Goal: Find specific page/section: Find specific page/section

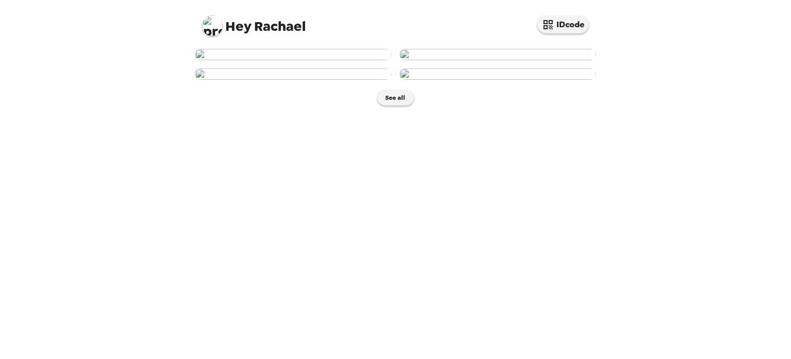
click at [544, 60] on img at bounding box center [498, 54] width 196 height 11
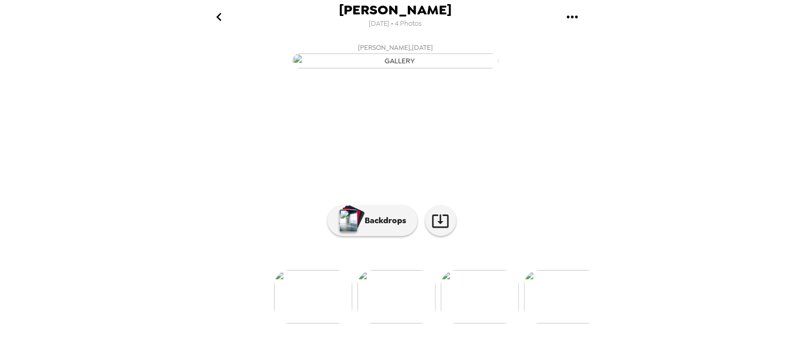
scroll to position [86, 0]
click at [544, 324] on img at bounding box center [563, 296] width 78 height 53
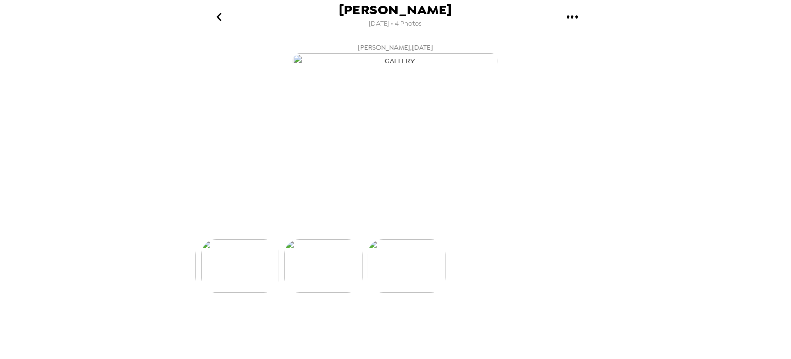
scroll to position [0, 248]
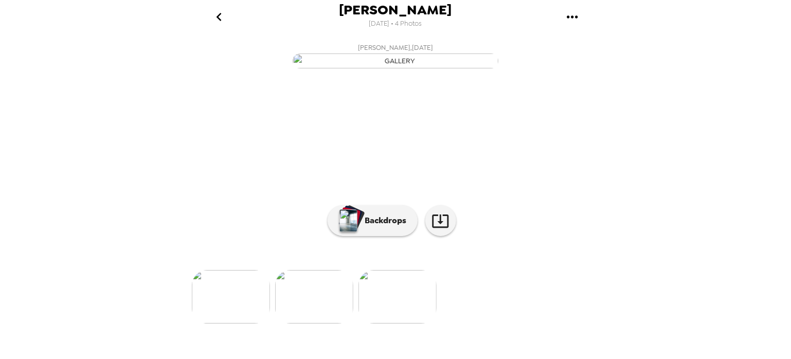
click at [240, 302] on img at bounding box center [231, 296] width 78 height 53
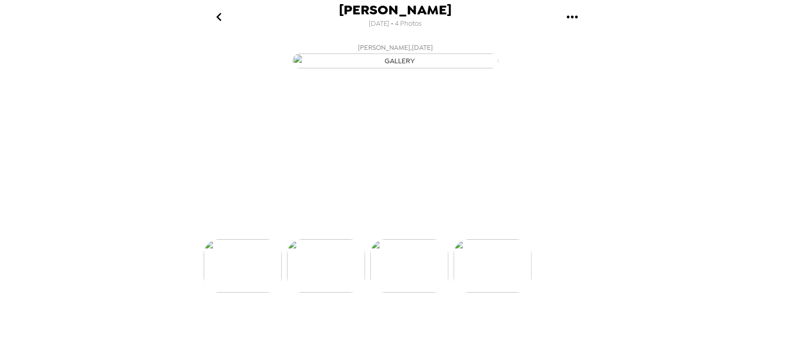
scroll to position [0, 82]
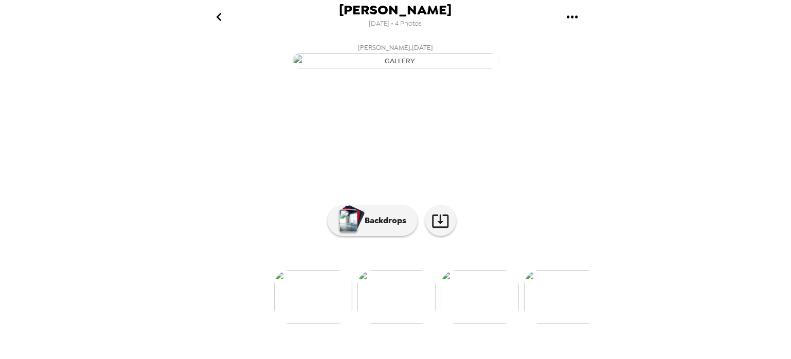
click at [298, 324] on img at bounding box center [313, 296] width 78 height 53
click at [397, 227] on p "Backdrops" at bounding box center [383, 220] width 47 height 12
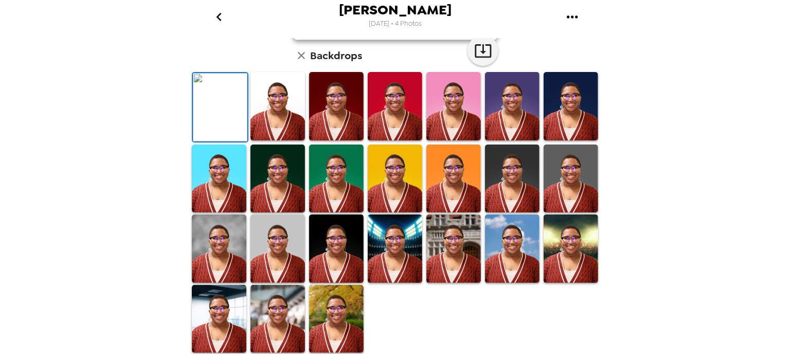
scroll to position [259, 0]
click at [309, 316] on img at bounding box center [336, 319] width 55 height 68
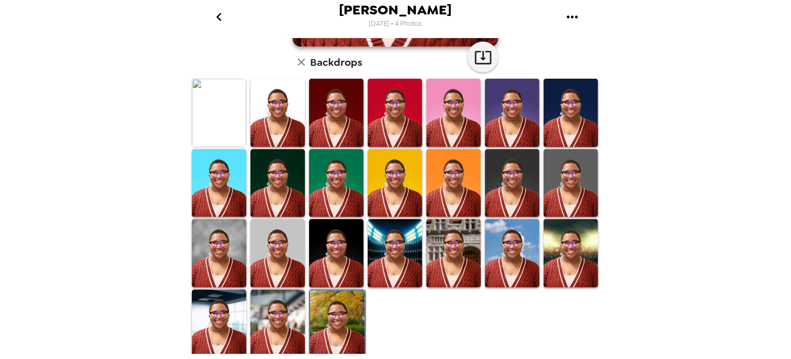
scroll to position [259, 0]
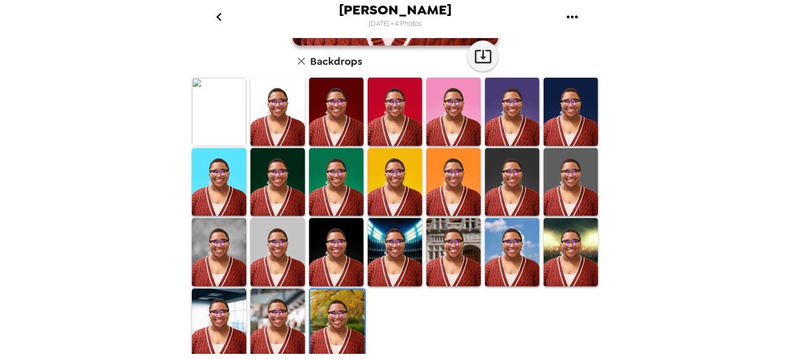
click at [313, 311] on img at bounding box center [337, 324] width 55 height 68
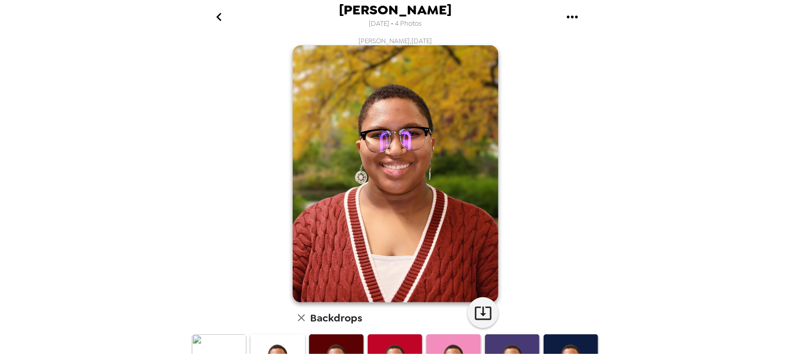
scroll to position [0, 0]
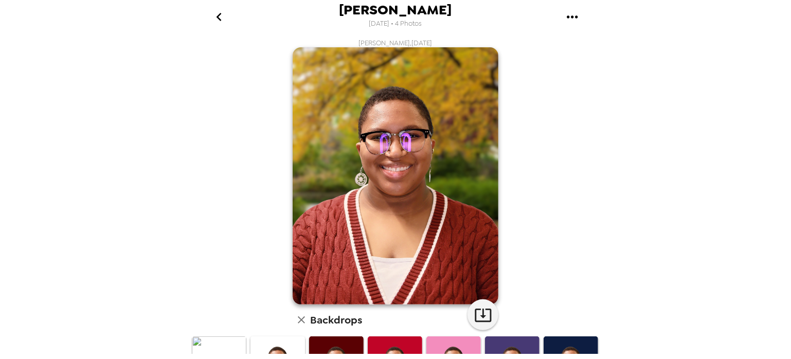
click at [228, 31] on div "[PERSON_NAME] [DATE] • 4 Photos" at bounding box center [395, 16] width 411 height 33
click at [211, 9] on icon "go back" at bounding box center [219, 17] width 16 height 16
